Goal: Task Accomplishment & Management: Manage account settings

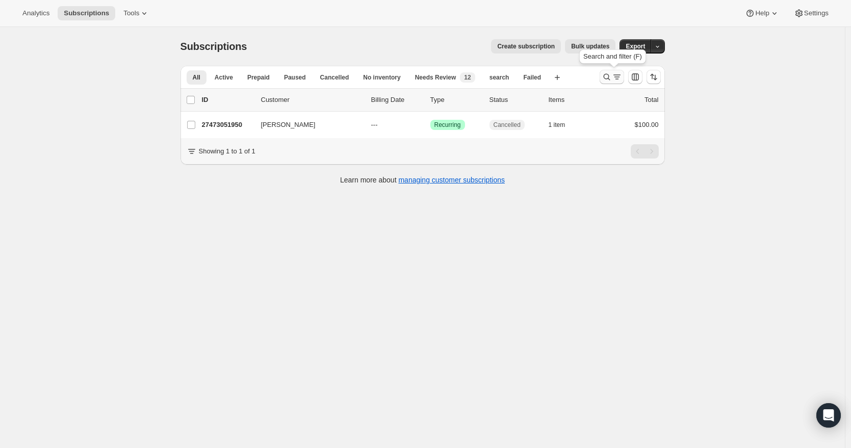
click at [608, 76] on icon "Search and filter results" at bounding box center [606, 77] width 10 height 10
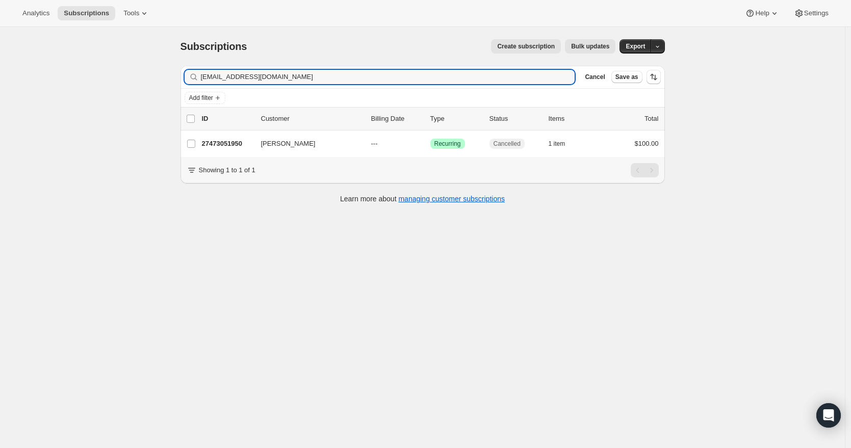
drag, startPoint x: 298, startPoint y: 76, endPoint x: 185, endPoint y: 74, distance: 112.6
click at [185, 74] on div "Filter subscribers [EMAIL_ADDRESS][DOMAIN_NAME] Clear Cancel Save as" at bounding box center [422, 77] width 484 height 22
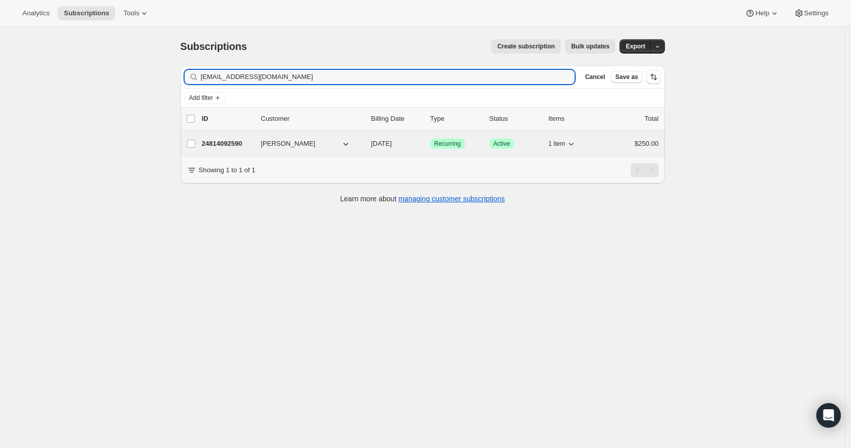
type input "[EMAIL_ADDRESS][DOMAIN_NAME]"
click at [276, 149] on div "24814092590 [PERSON_NAME] [DATE] Success Recurring Success Active 1 item $250.00" at bounding box center [430, 144] width 457 height 14
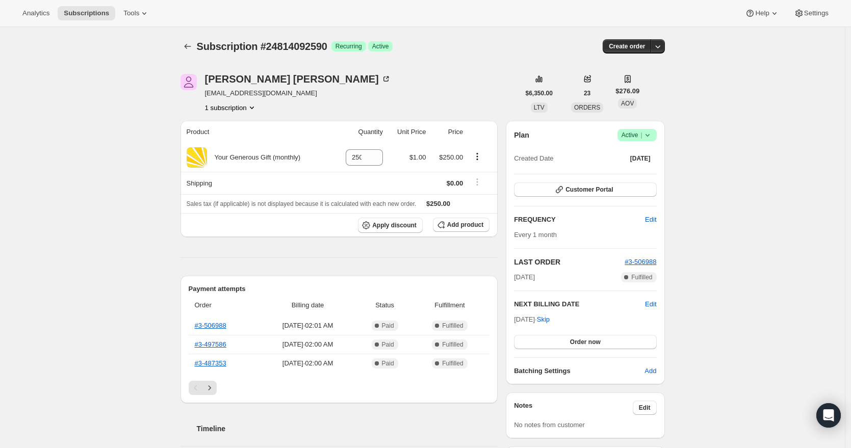
click at [652, 134] on icon at bounding box center [647, 135] width 10 height 10
click at [637, 174] on span "Cancel subscription" at bounding box center [636, 173] width 58 height 8
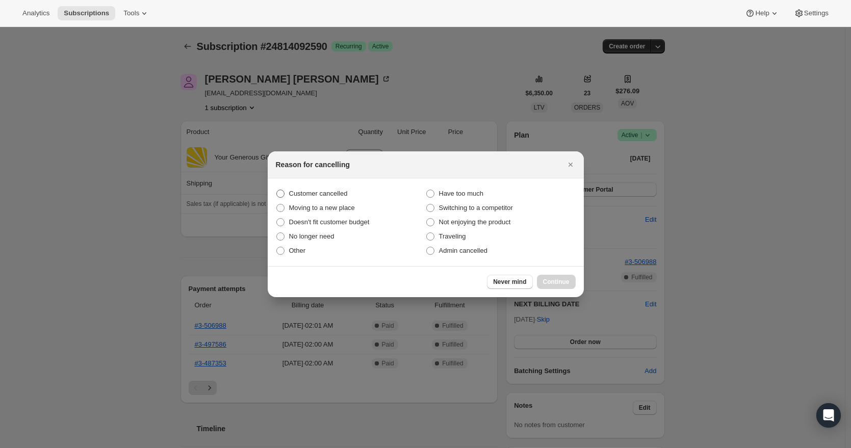
click at [330, 193] on span "Customer cancelled" at bounding box center [318, 194] width 59 height 8
click at [277, 190] on input "Customer cancelled" at bounding box center [276, 190] width 1 height 1
radio input "true"
click at [548, 282] on span "Continue" at bounding box center [556, 282] width 27 height 8
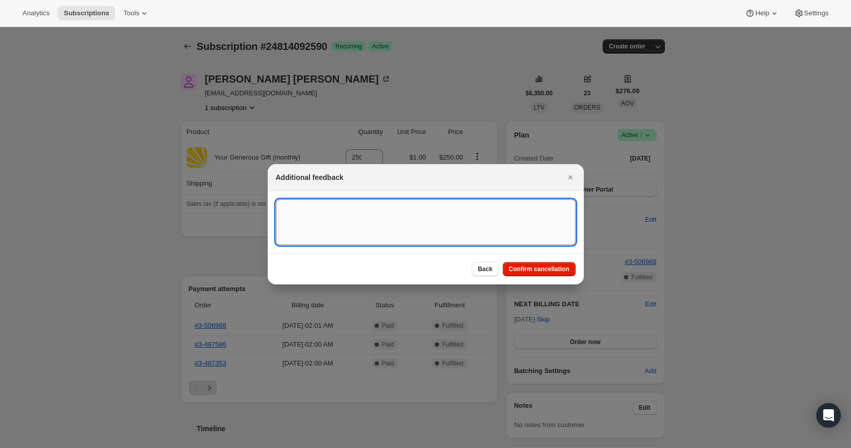
click at [340, 216] on textarea ":r68:" at bounding box center [426, 222] width 300 height 46
paste textarea "selling the land it was given to s battery storage"
click at [485, 207] on textarea "[DATE] RR - recurring donation canceled per PIH request, due toselling the land…" at bounding box center [426, 222] width 300 height 46
click at [364, 218] on textarea "[DATE] RR - recurring donation canceled per PIH request, due to "selling the la…" at bounding box center [426, 222] width 300 height 46
drag, startPoint x: 381, startPoint y: 226, endPoint x: 249, endPoint y: 196, distance: 135.4
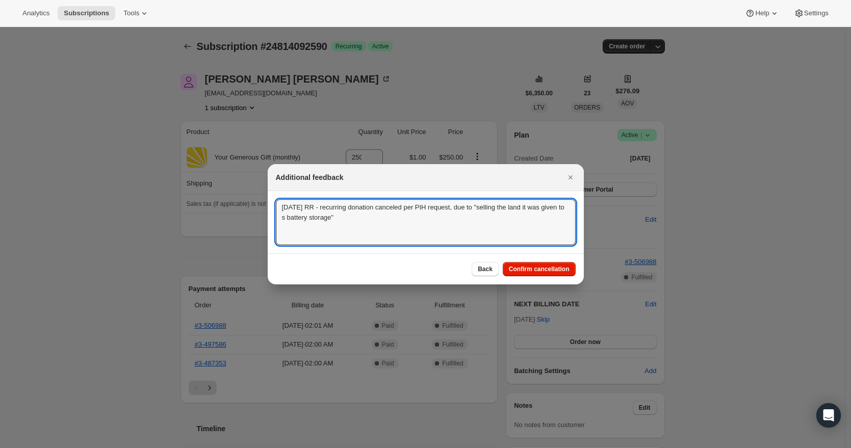
click at [323, 208] on textarea "[DATE] RR - recurring donation canceled per PIH request, due to "selling the la…" at bounding box center [426, 222] width 300 height 46
drag, startPoint x: 456, startPoint y: 208, endPoint x: 428, endPoint y: 210, distance: 28.6
click at [428, 210] on textarea "[DATE] RR - I canceled the recurring donation canceled per PIH request, due to …" at bounding box center [426, 222] width 300 height 46
drag, startPoint x: 403, startPoint y: 224, endPoint x: 202, endPoint y: 194, distance: 203.5
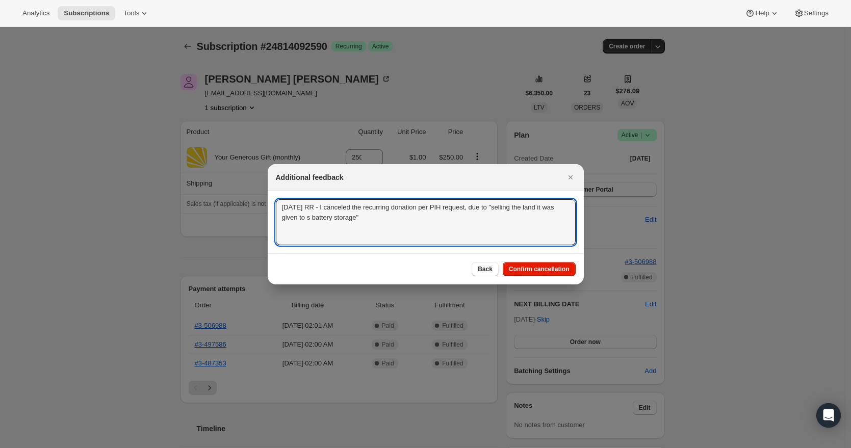
type textarea "[DATE] RR - I canceled the recurring donation per PIH request, due to "selling …"
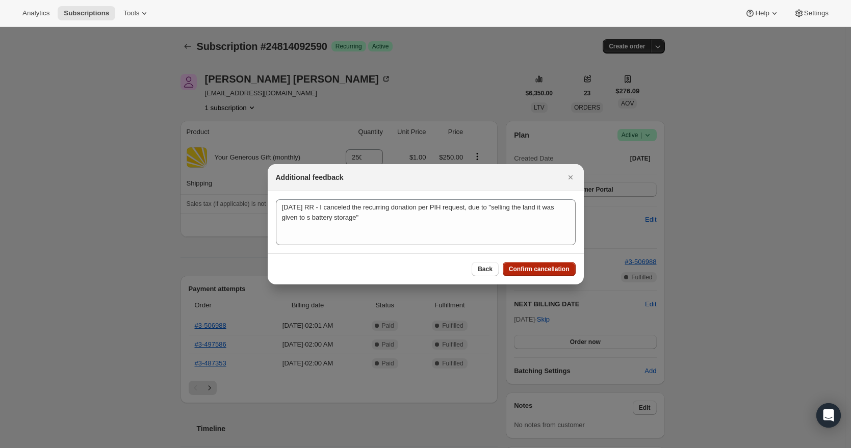
click at [559, 268] on span "Confirm cancellation" at bounding box center [539, 269] width 61 height 8
